Goal: Task Accomplishment & Management: Manage account settings

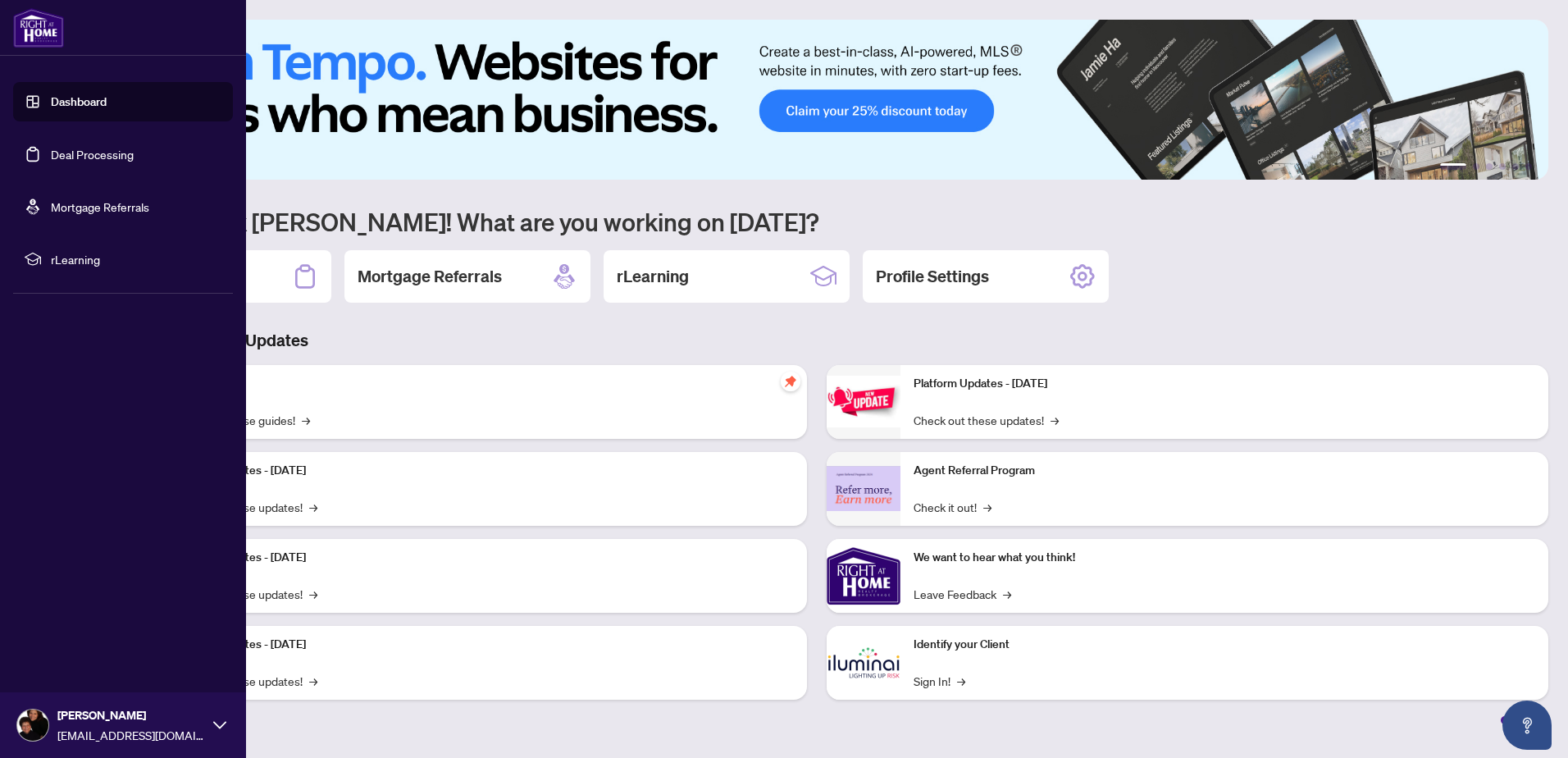
click at [79, 153] on link "Deal Processing" at bounding box center [92, 154] width 83 height 15
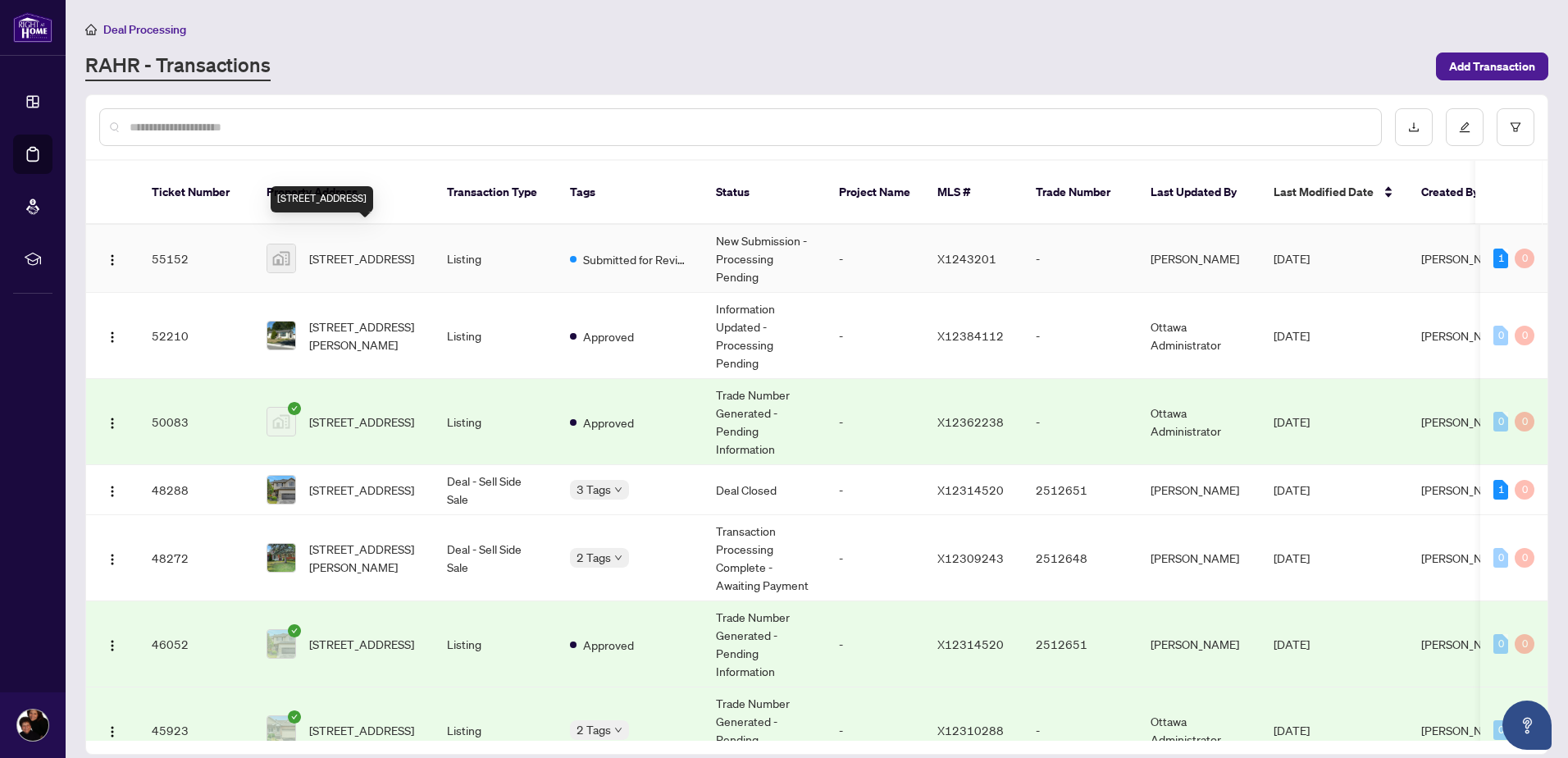
click at [351, 250] on span "[STREET_ADDRESS]" at bounding box center [361, 258] width 105 height 18
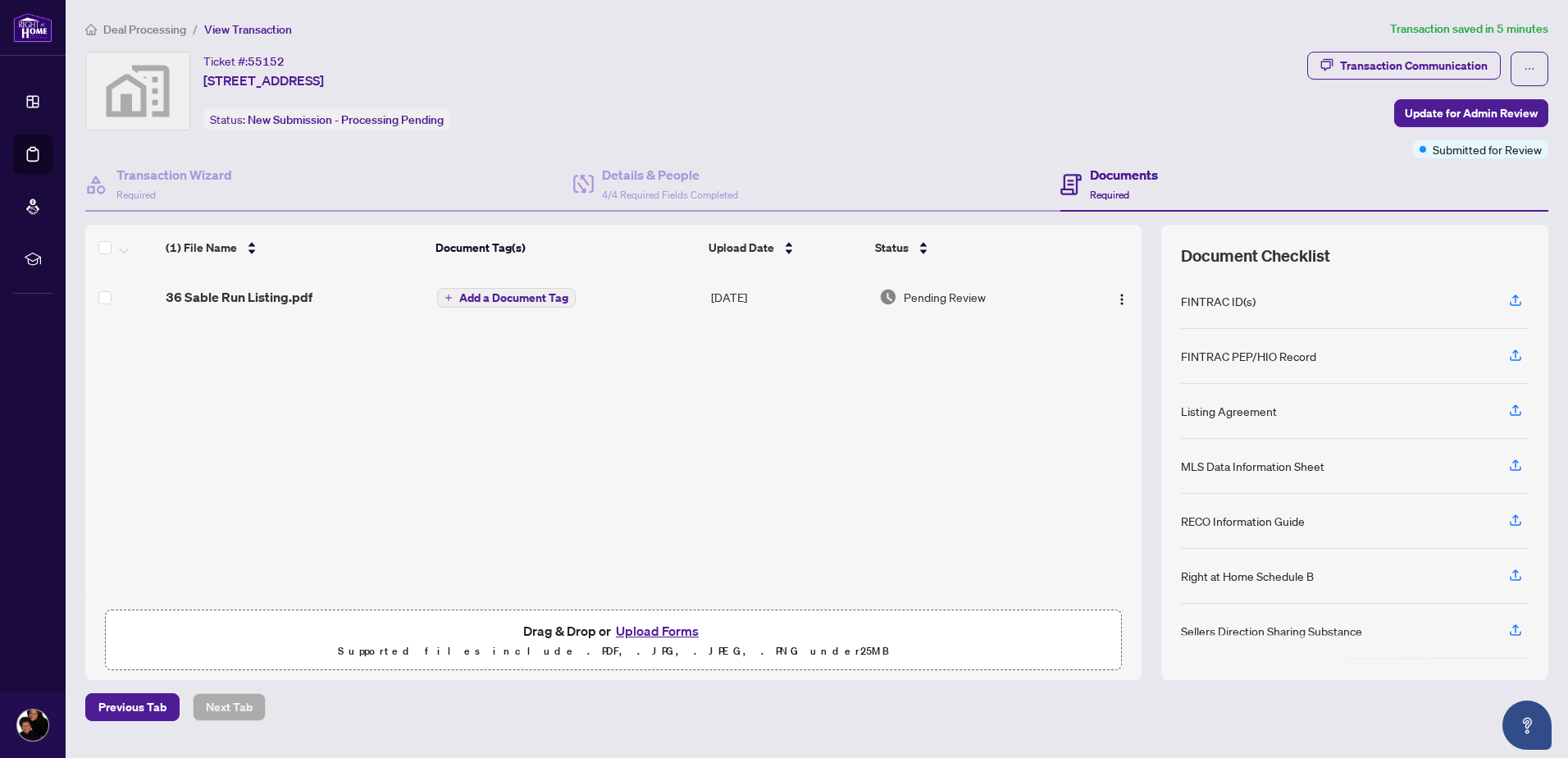
click at [665, 625] on button "Upload Forms" at bounding box center [657, 630] width 92 height 22
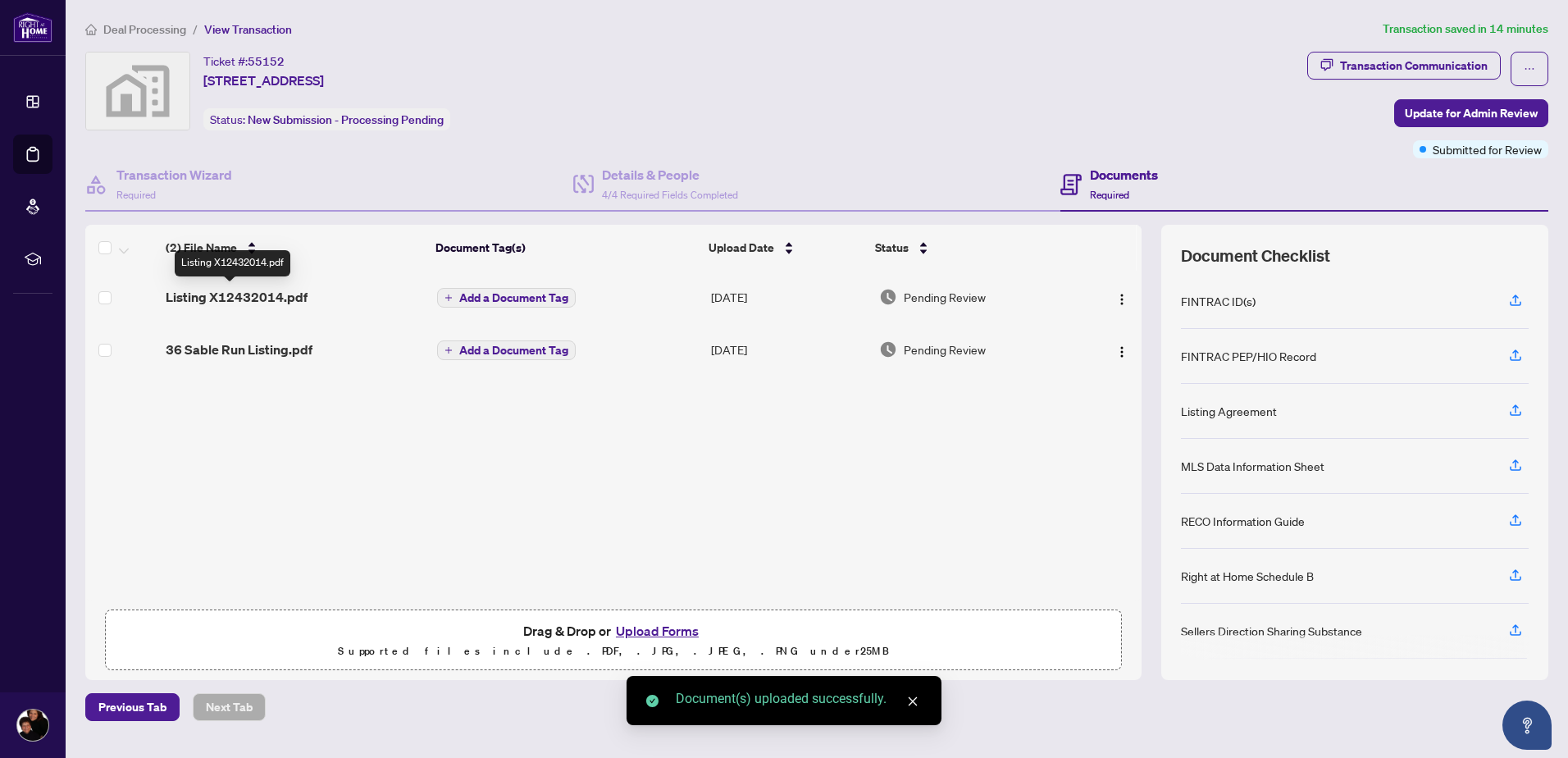
click at [238, 298] on span "Listing X12432014.pdf" at bounding box center [236, 297] width 142 height 20
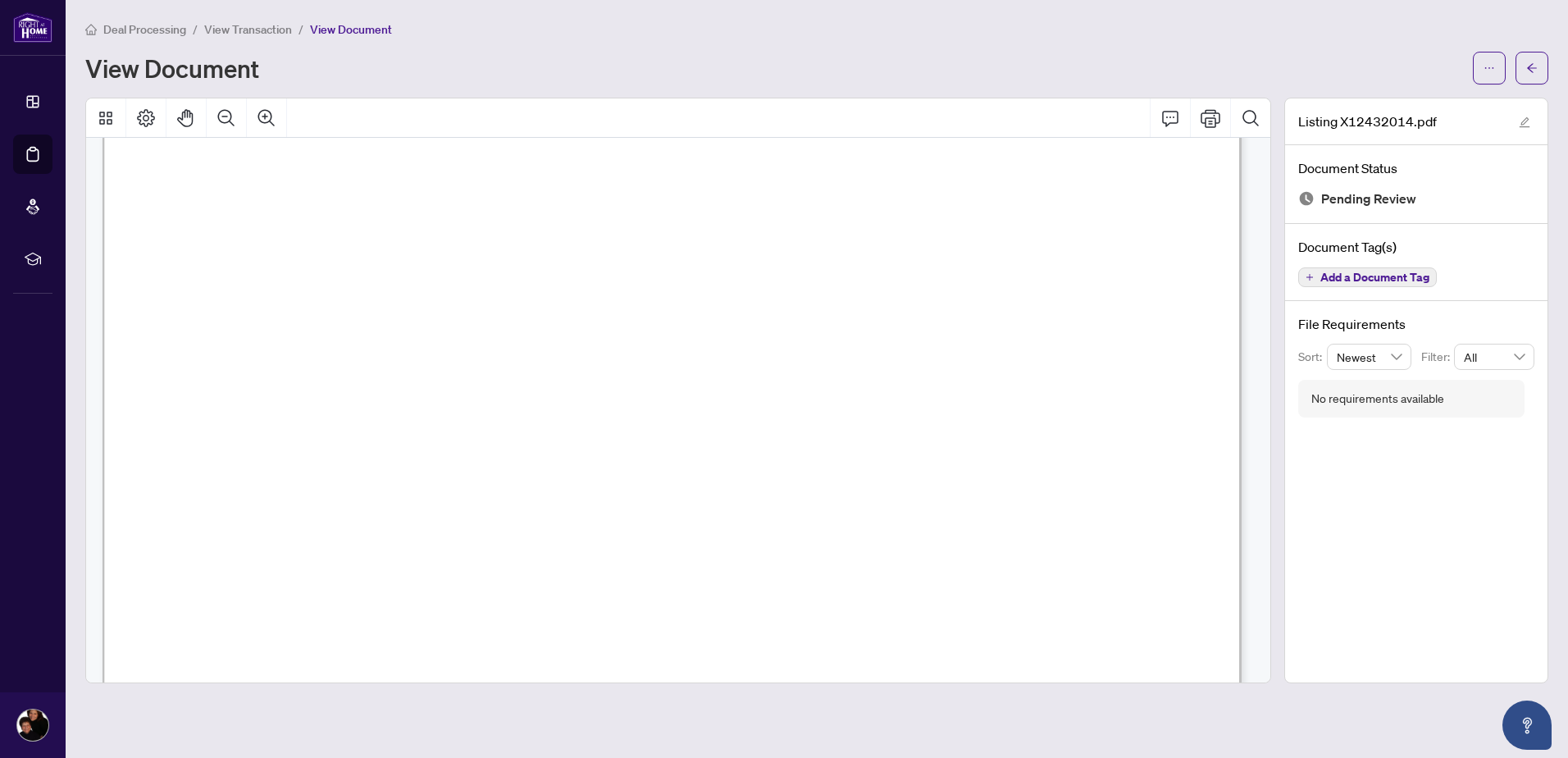
scroll to position [410, 0]
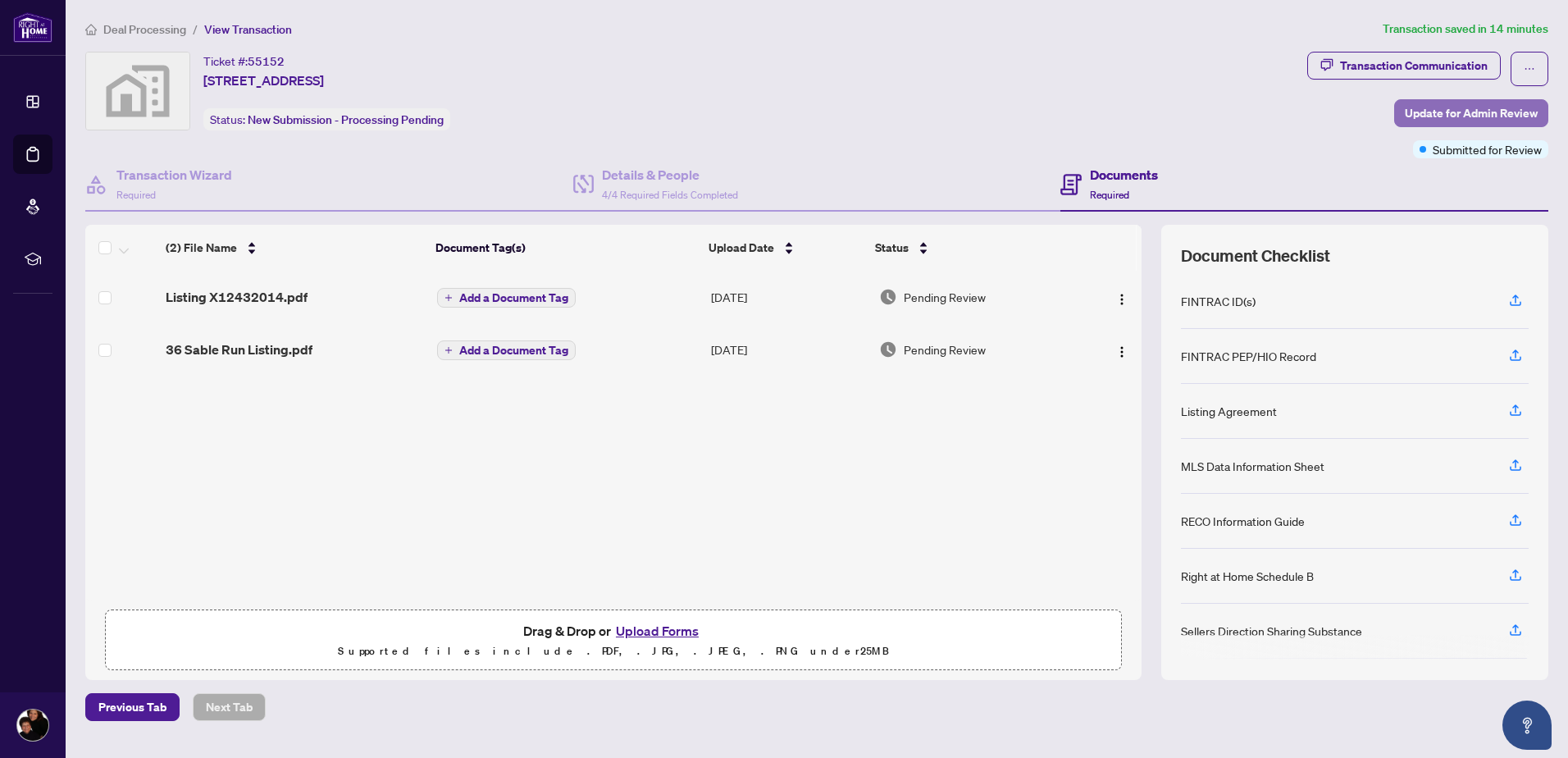
click at [1433, 113] on span "Update for Admin Review" at bounding box center [1471, 113] width 133 height 26
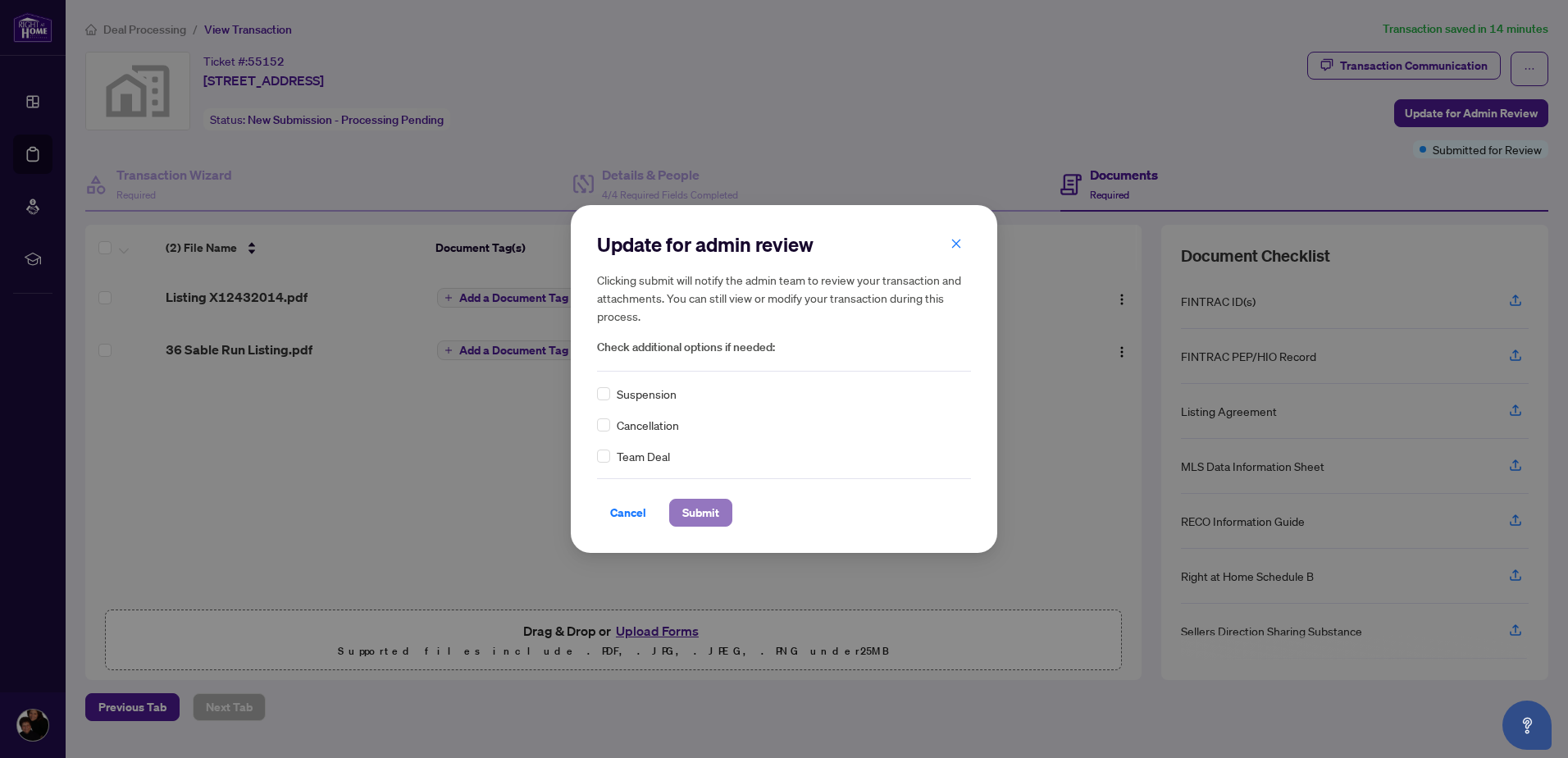
click at [690, 510] on span "Submit" at bounding box center [701, 512] width 37 height 26
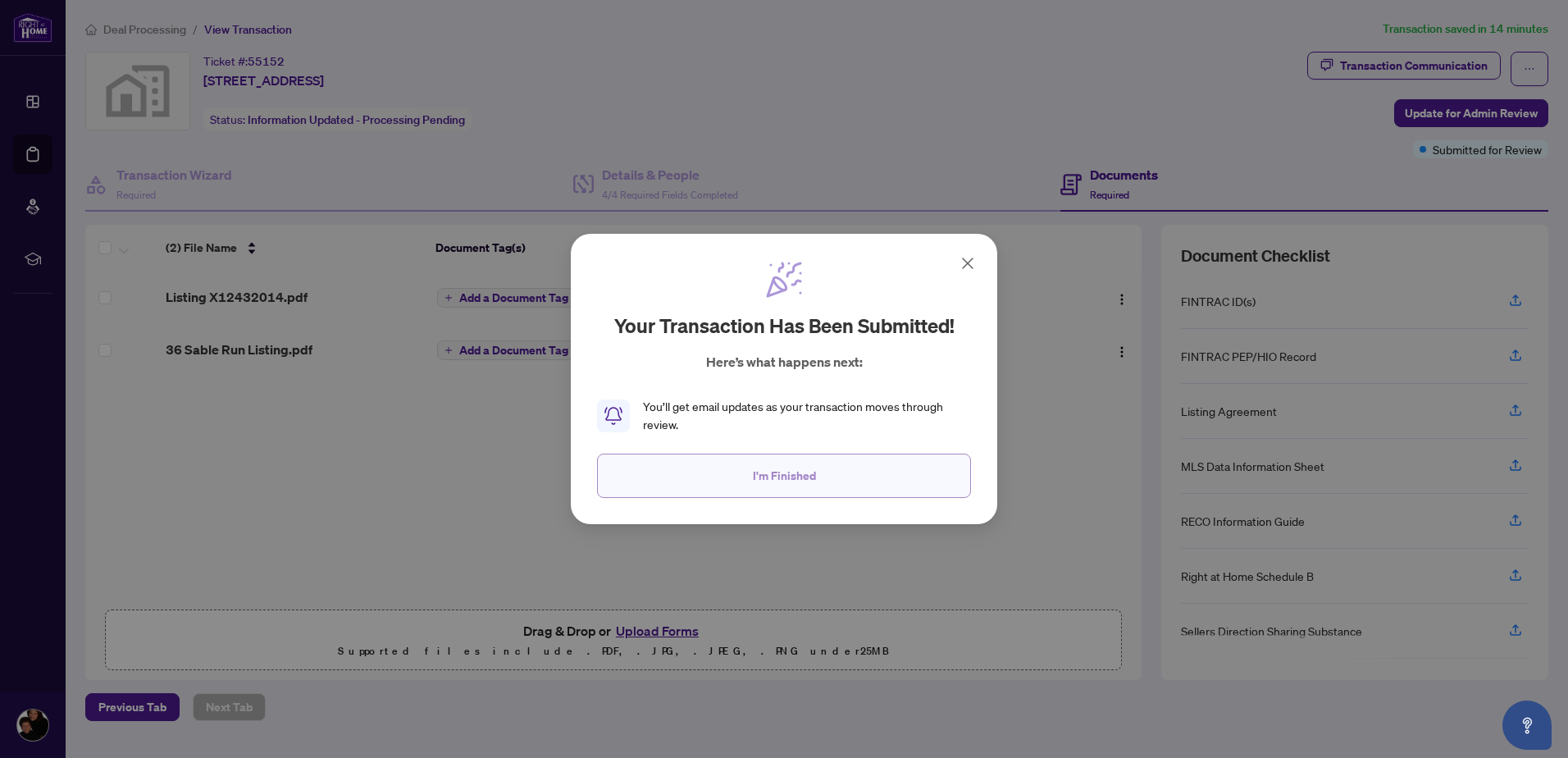
click at [718, 475] on button "I'm Finished" at bounding box center [784, 476] width 374 height 44
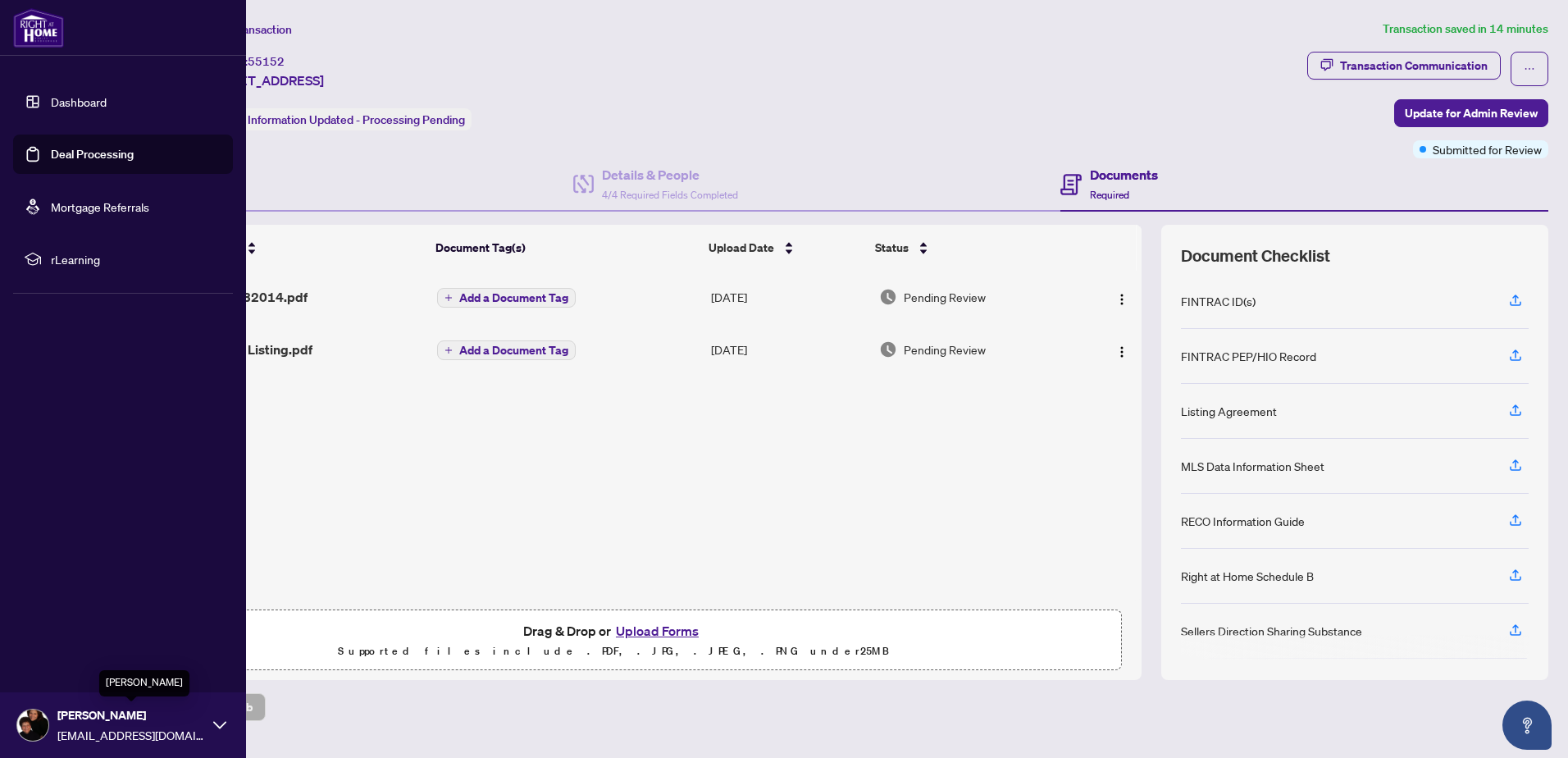
click at [98, 718] on span "[PERSON_NAME]" at bounding box center [131, 715] width 148 height 18
click at [68, 632] on span "Logout" at bounding box center [66, 627] width 37 height 26
